Goal: Information Seeking & Learning: Find specific page/section

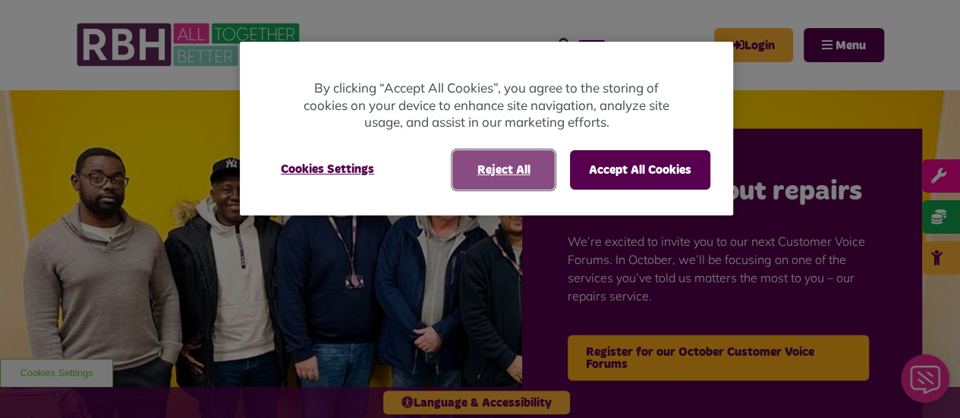
click at [524, 172] on button "Reject All" at bounding box center [503, 169] width 102 height 39
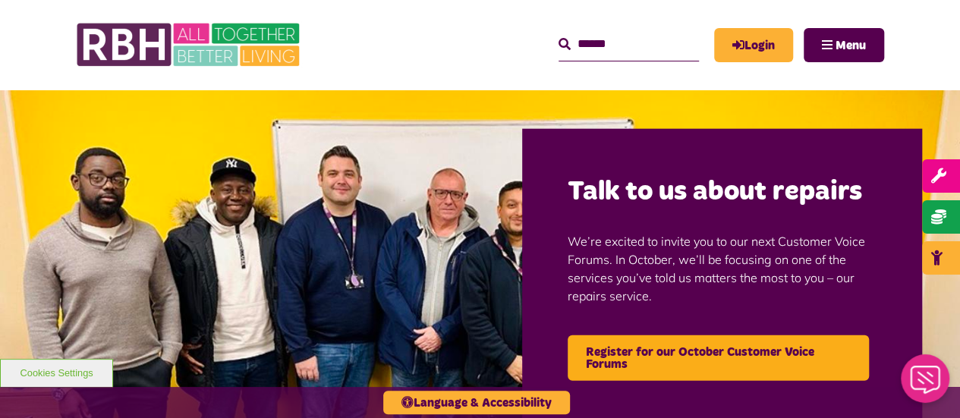
click at [625, 47] on input "Search" at bounding box center [629, 44] width 140 height 33
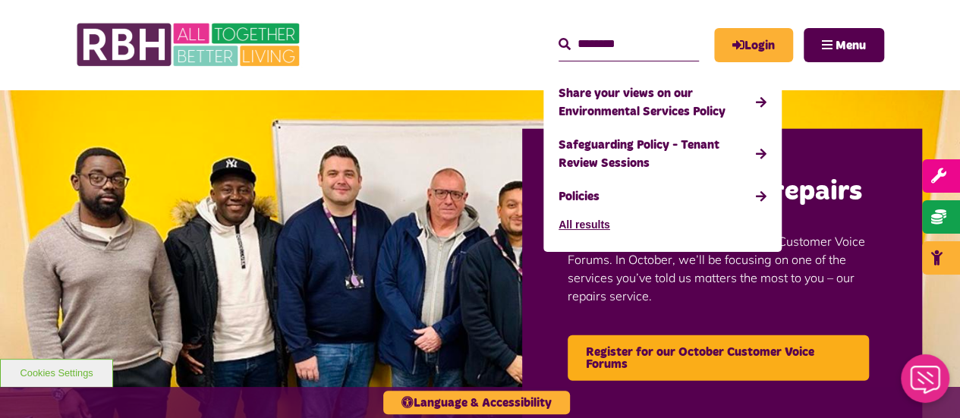
type input "********"
click at [559, 36] on button "Search" at bounding box center [565, 45] width 12 height 18
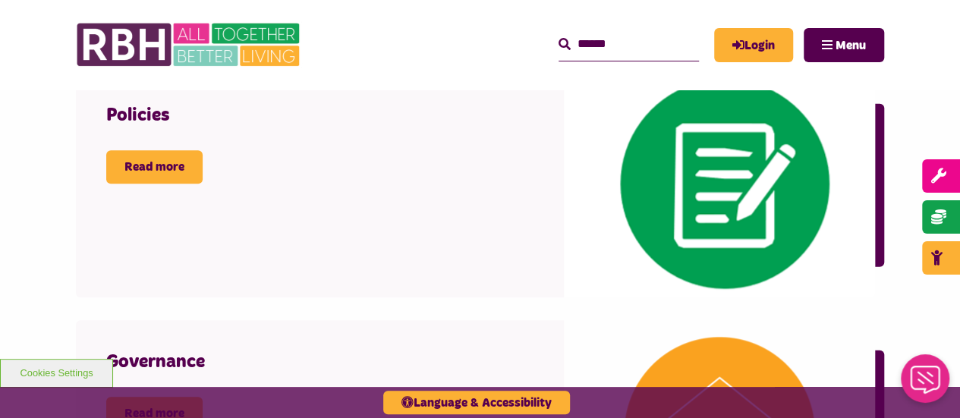
scroll to position [455, 0]
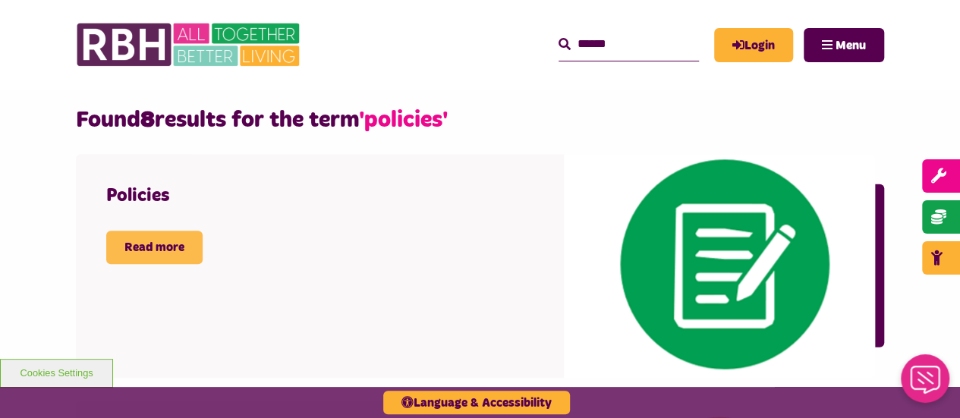
click at [155, 241] on link "Read more" at bounding box center [154, 247] width 96 height 33
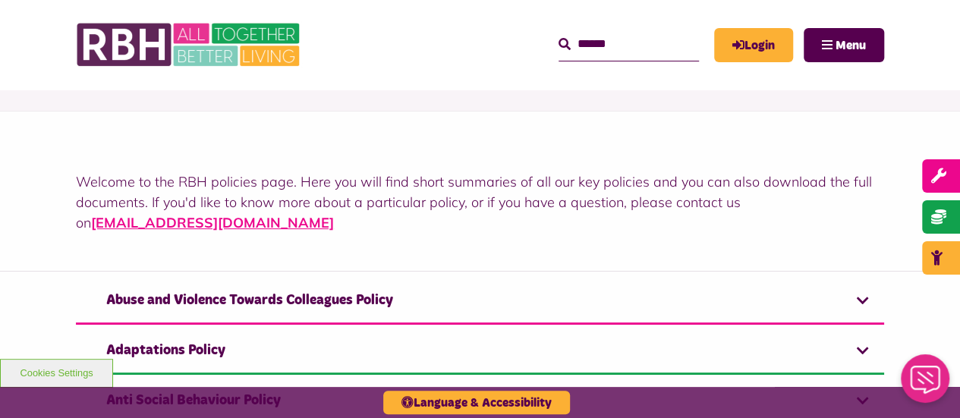
scroll to position [76, 0]
